Goal: Information Seeking & Learning: Learn about a topic

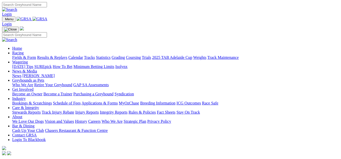
click at [14, 55] on link "Fields & Form" at bounding box center [24, 57] width 24 height 4
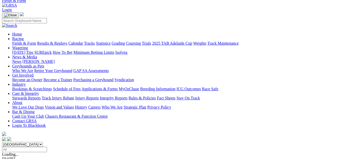
scroll to position [32, 0]
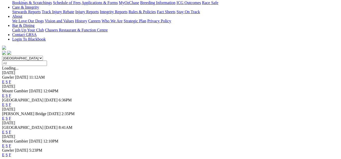
scroll to position [121, 0]
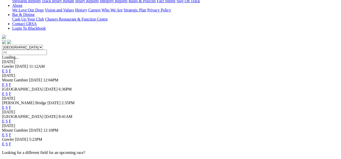
click at [11, 133] on link "F" at bounding box center [10, 135] width 2 height 4
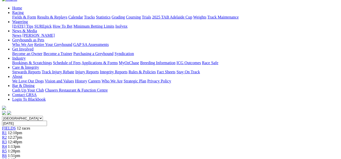
scroll to position [51, 0]
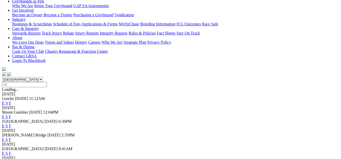
scroll to position [95, 0]
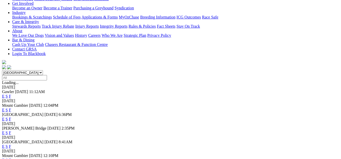
click at [11, 131] on link "F" at bounding box center [10, 133] width 2 height 4
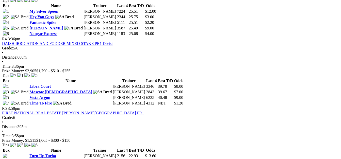
scroll to position [438, 0]
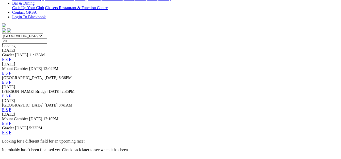
scroll to position [133, 0]
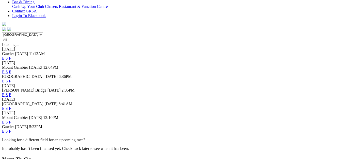
click at [11, 106] on link "F" at bounding box center [10, 108] width 2 height 4
